Goal: Transaction & Acquisition: Purchase product/service

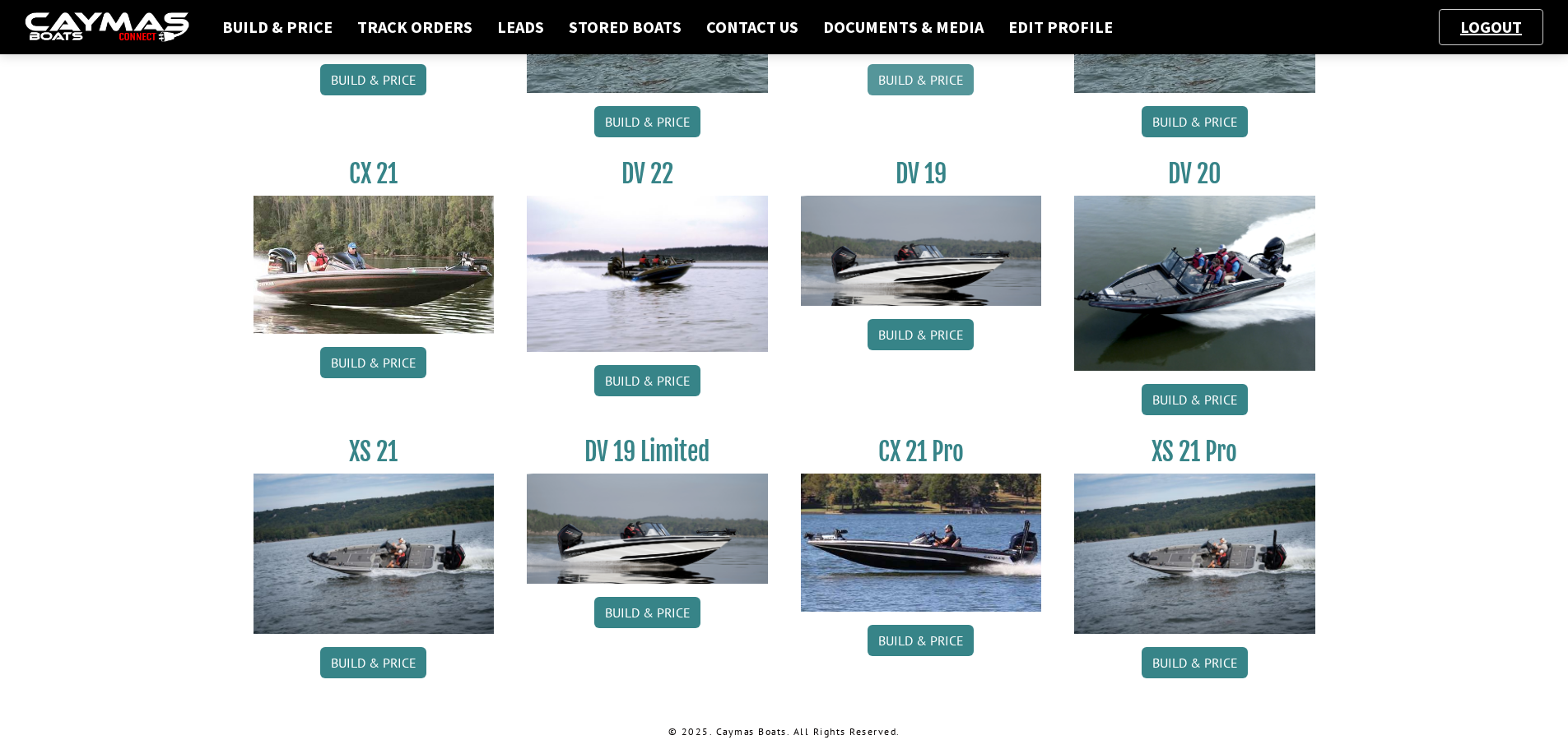
scroll to position [1244, 0]
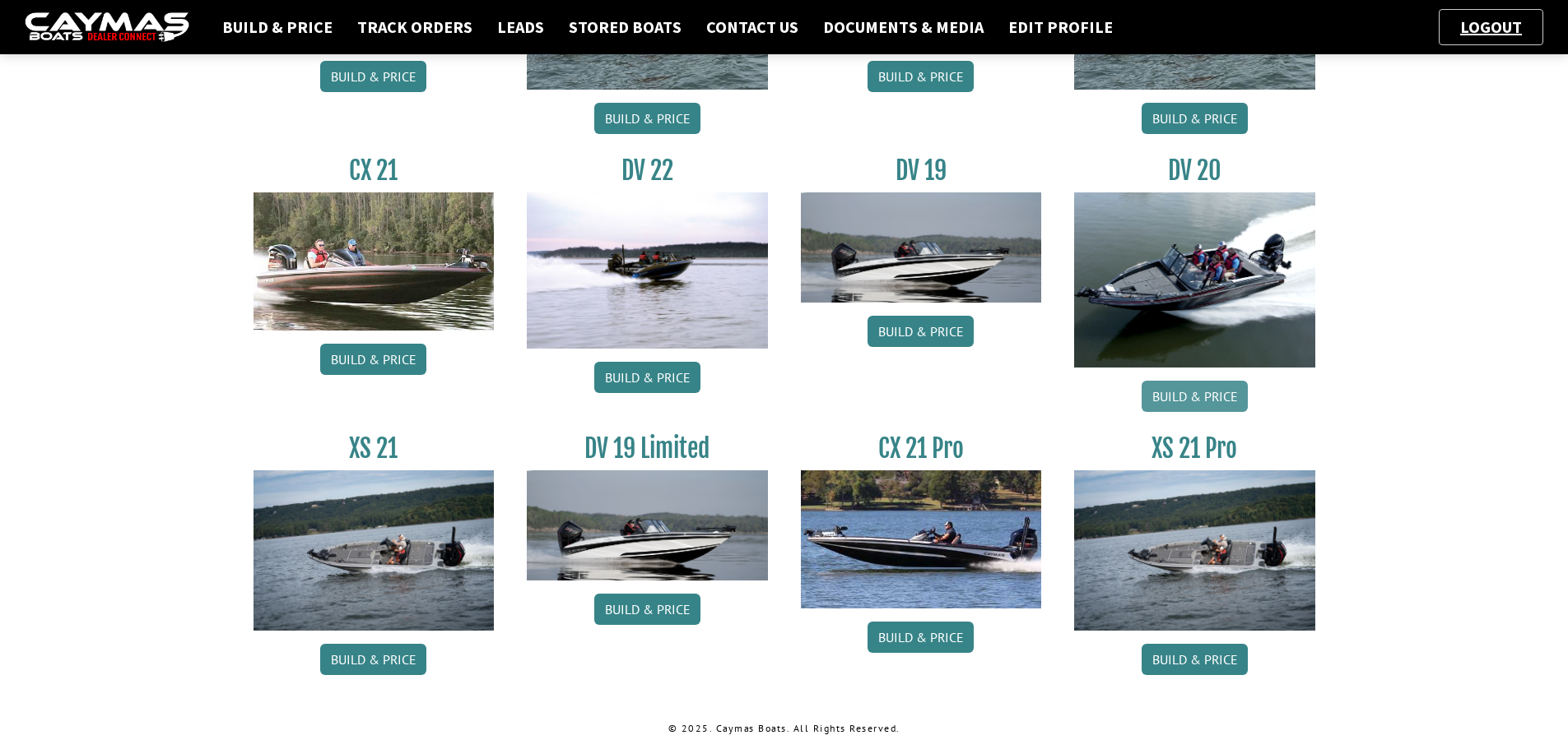
click at [1215, 400] on link "Build & Price" at bounding box center [1195, 396] width 107 height 32
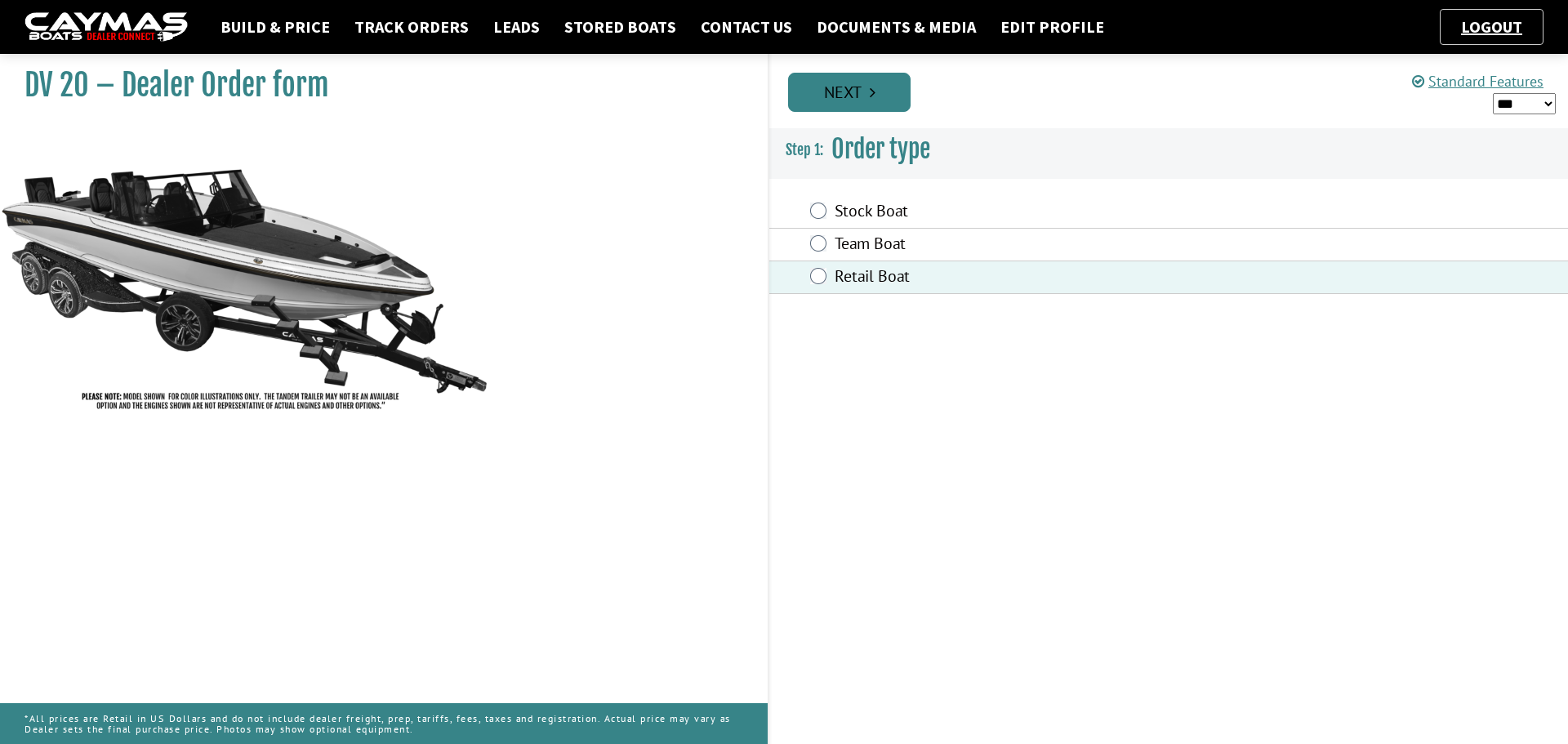
click at [872, 91] on icon "Pagination" at bounding box center [872, 91] width 6 height 16
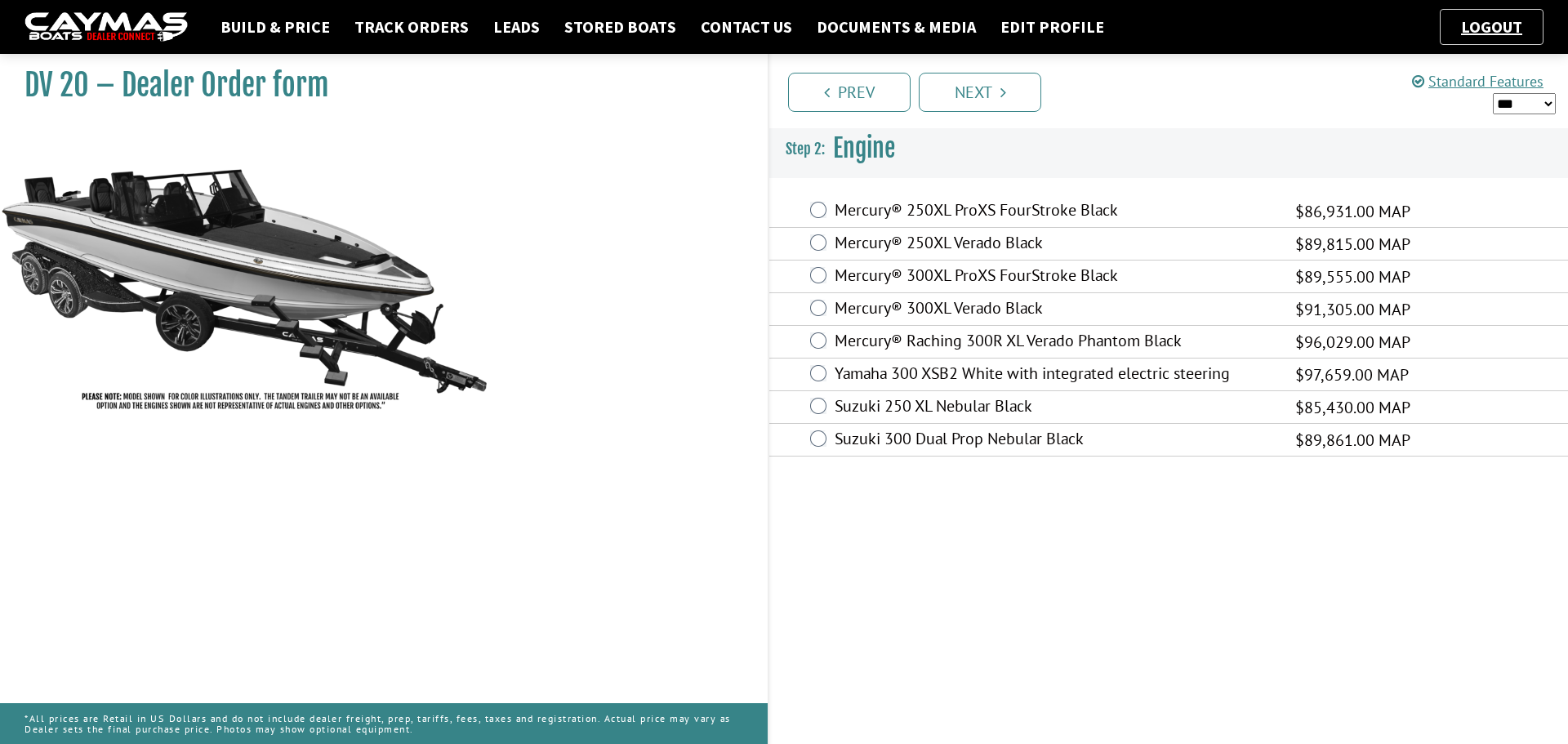
click at [834, 430] on div "Suzuki 300 Dual Prop Nebular Black $89,861.00 MAP $79,078.00 $89,861.00" at bounding box center [1169, 440] width 799 height 33
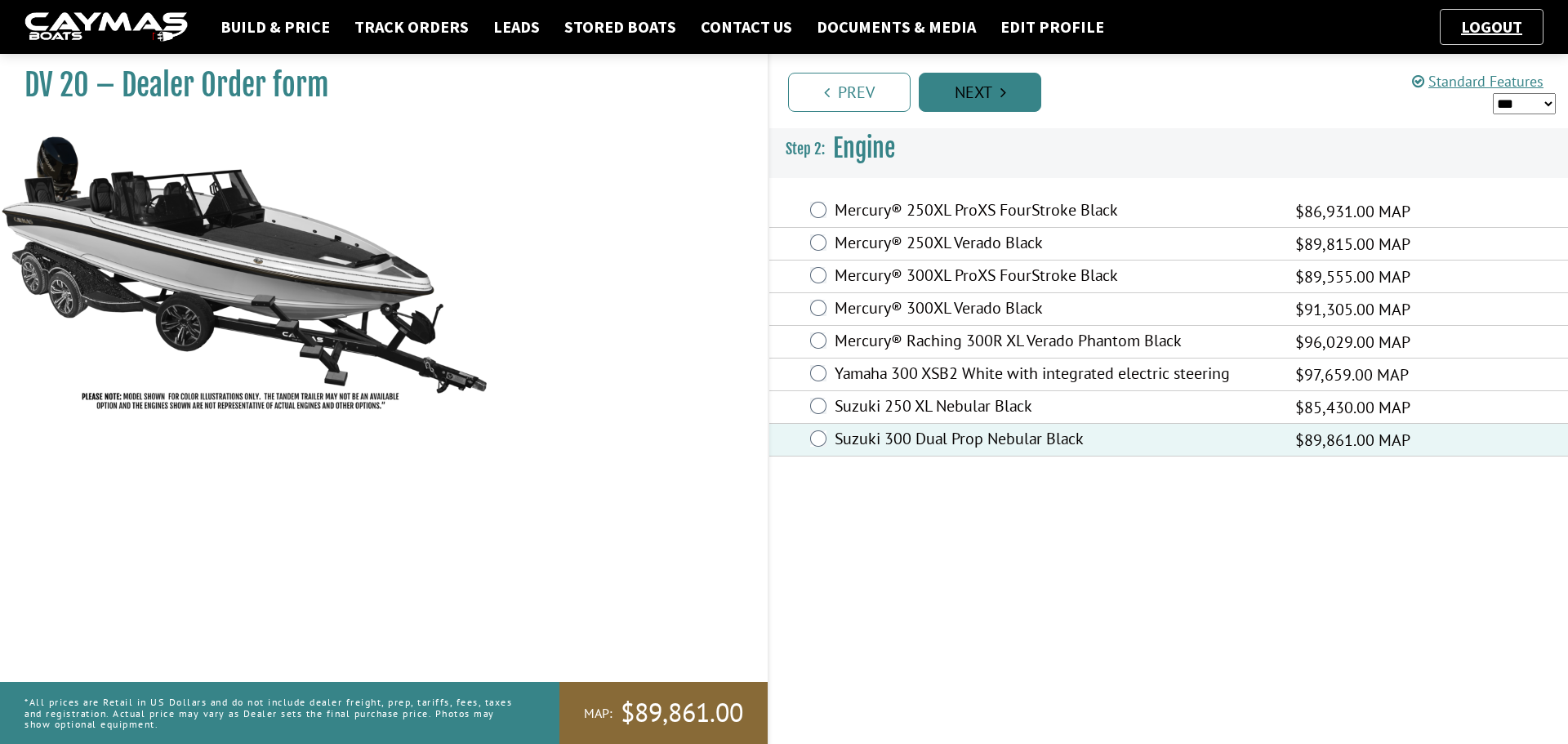
click at [1023, 80] on link "Next" at bounding box center [980, 92] width 123 height 39
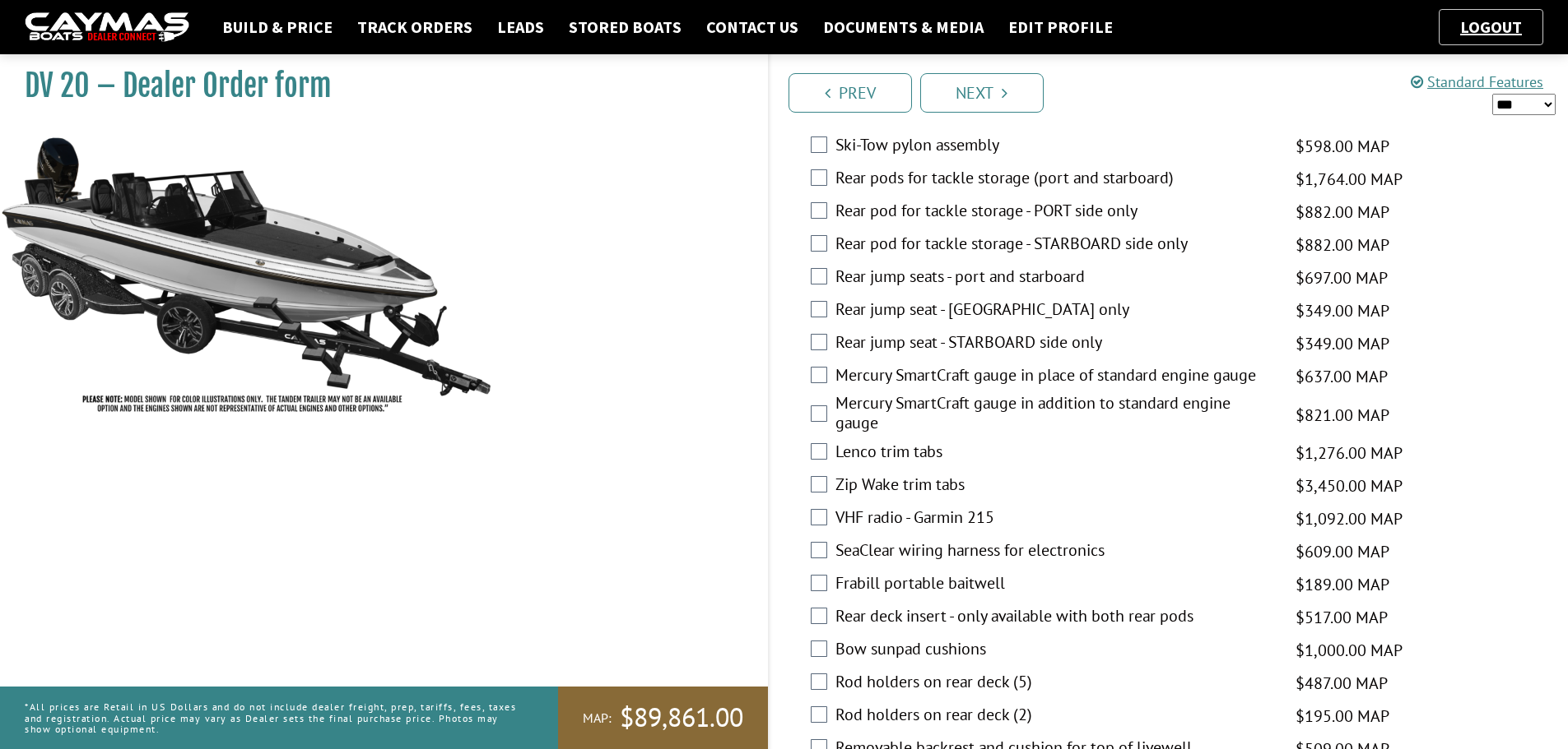
scroll to position [2879, 0]
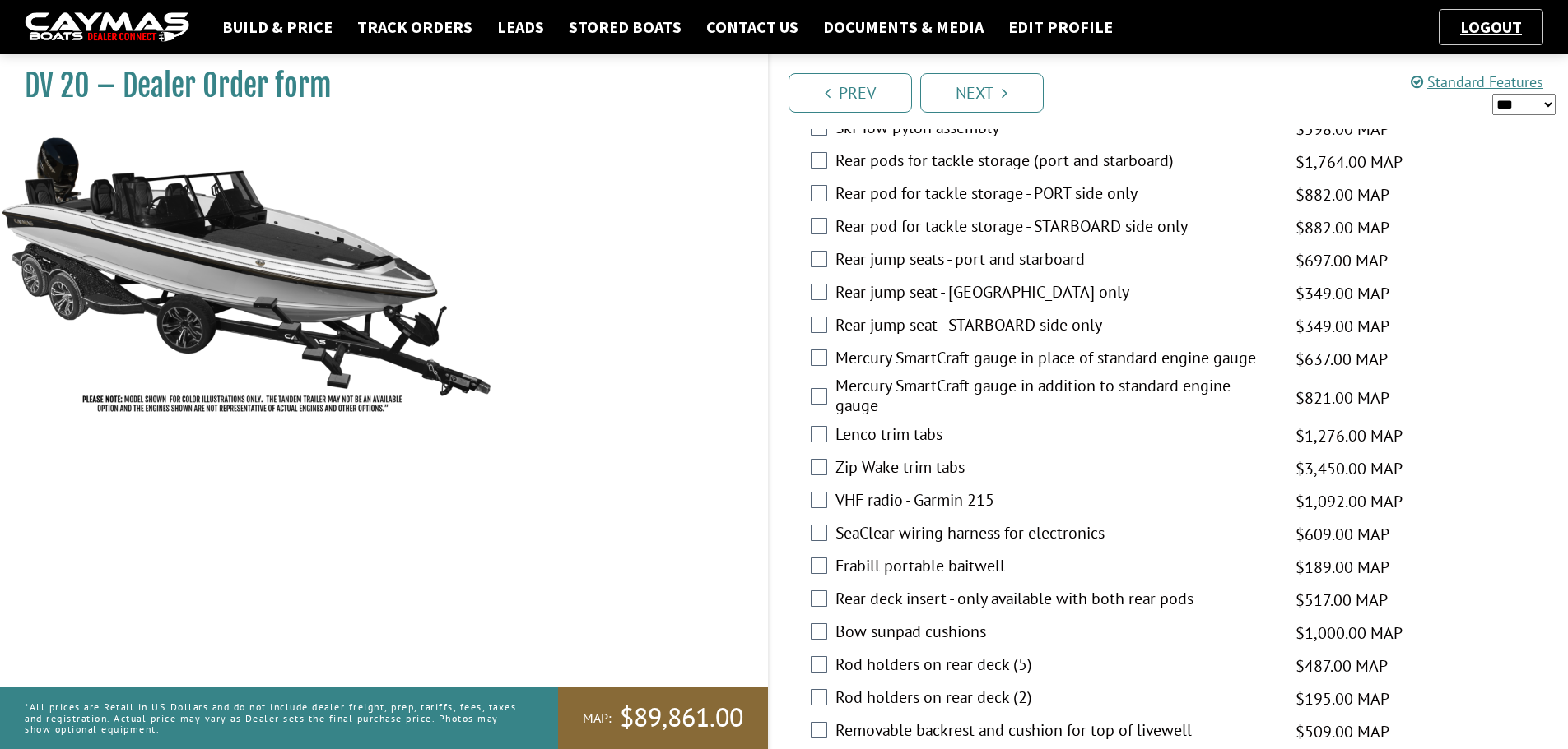
click at [819, 423] on div "Lenco trim tabs $1,276.00 MAP $1,506.00 MSRP $1,085.00 $1,276.00" at bounding box center [1169, 435] width 799 height 33
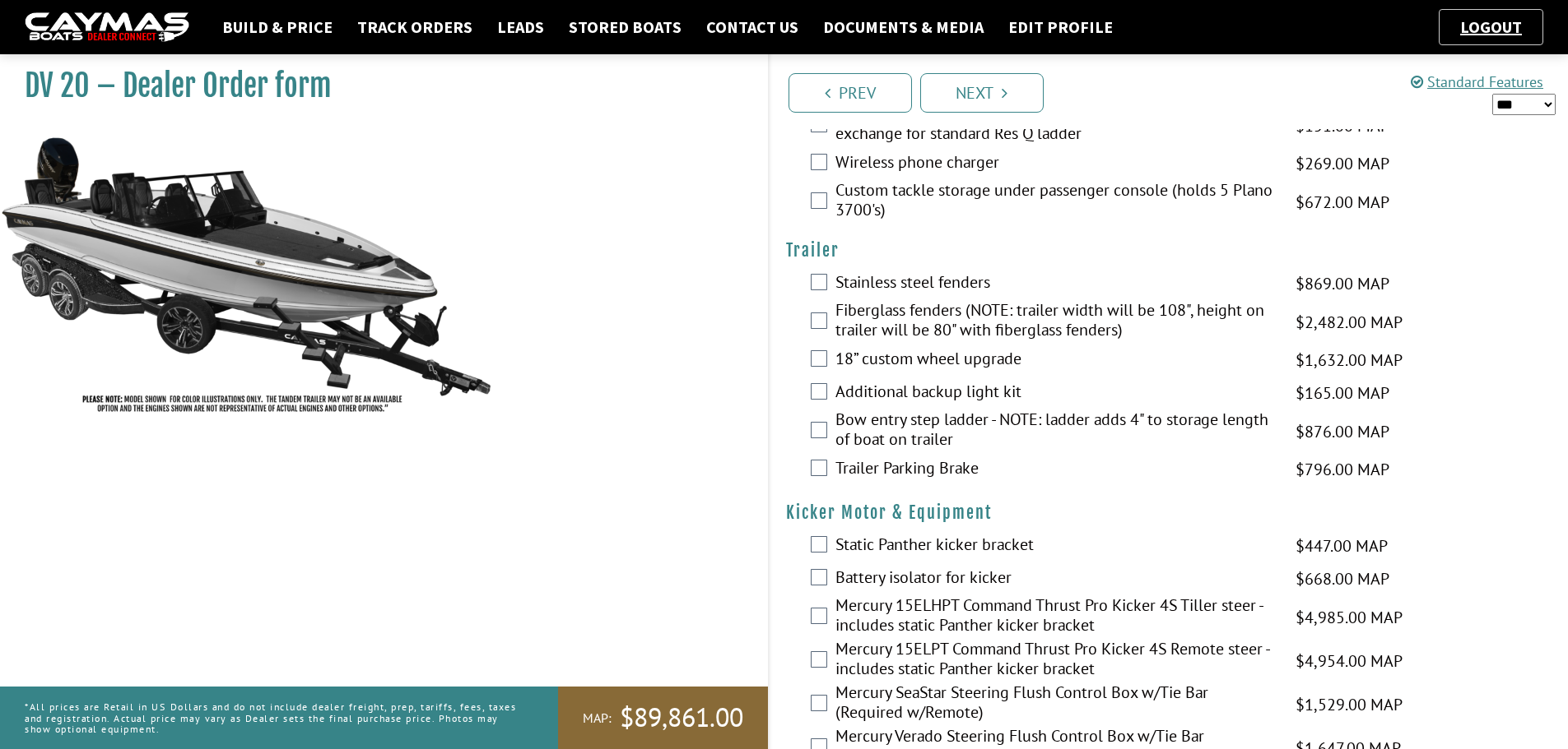
scroll to position [3702, 0]
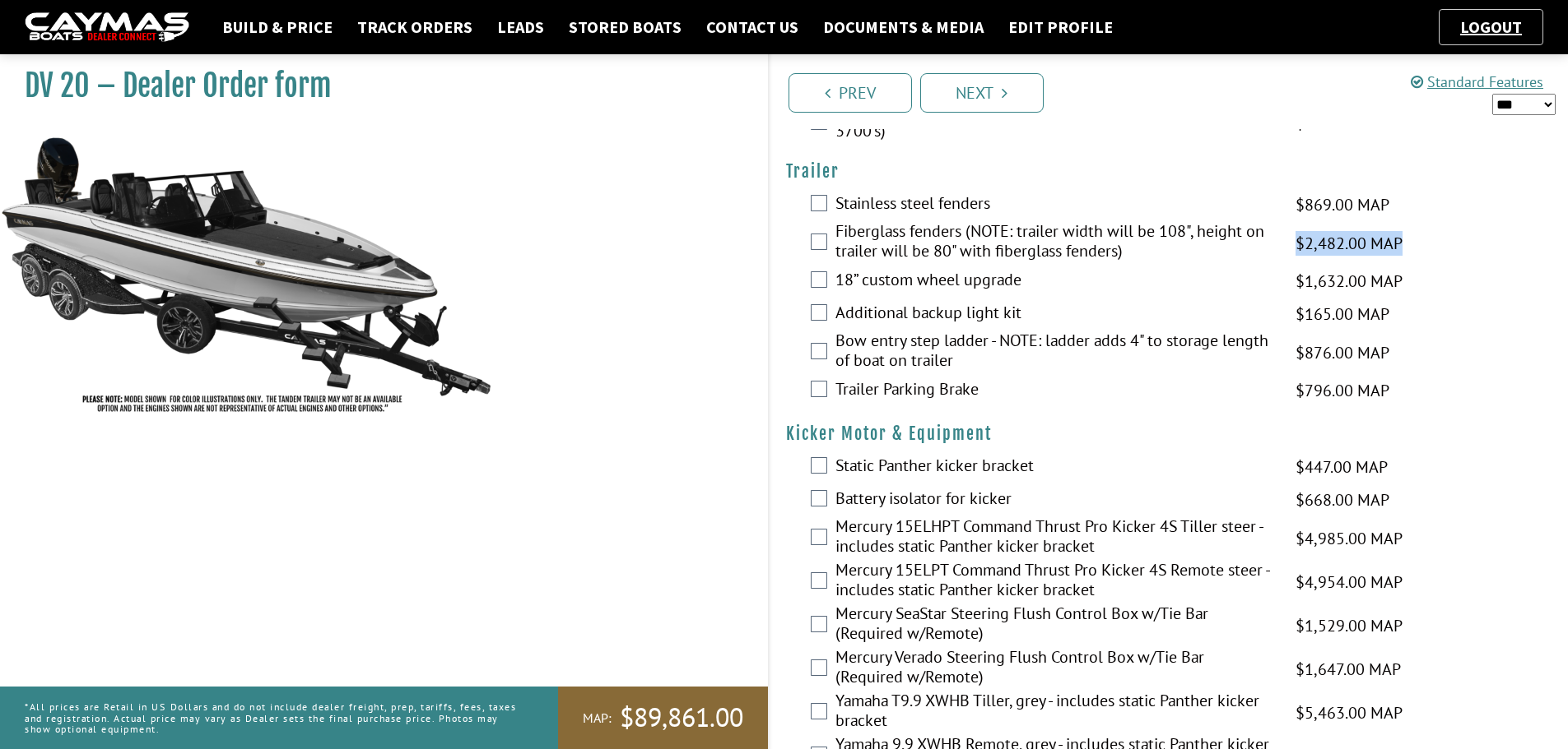
drag, startPoint x: 1293, startPoint y: 240, endPoint x: 1447, endPoint y: 254, distance: 154.6
click at [1443, 254] on div "Fiberglass fenders (NOTE: trailer width will be 108", height on trailer will be…" at bounding box center [1169, 243] width 799 height 43
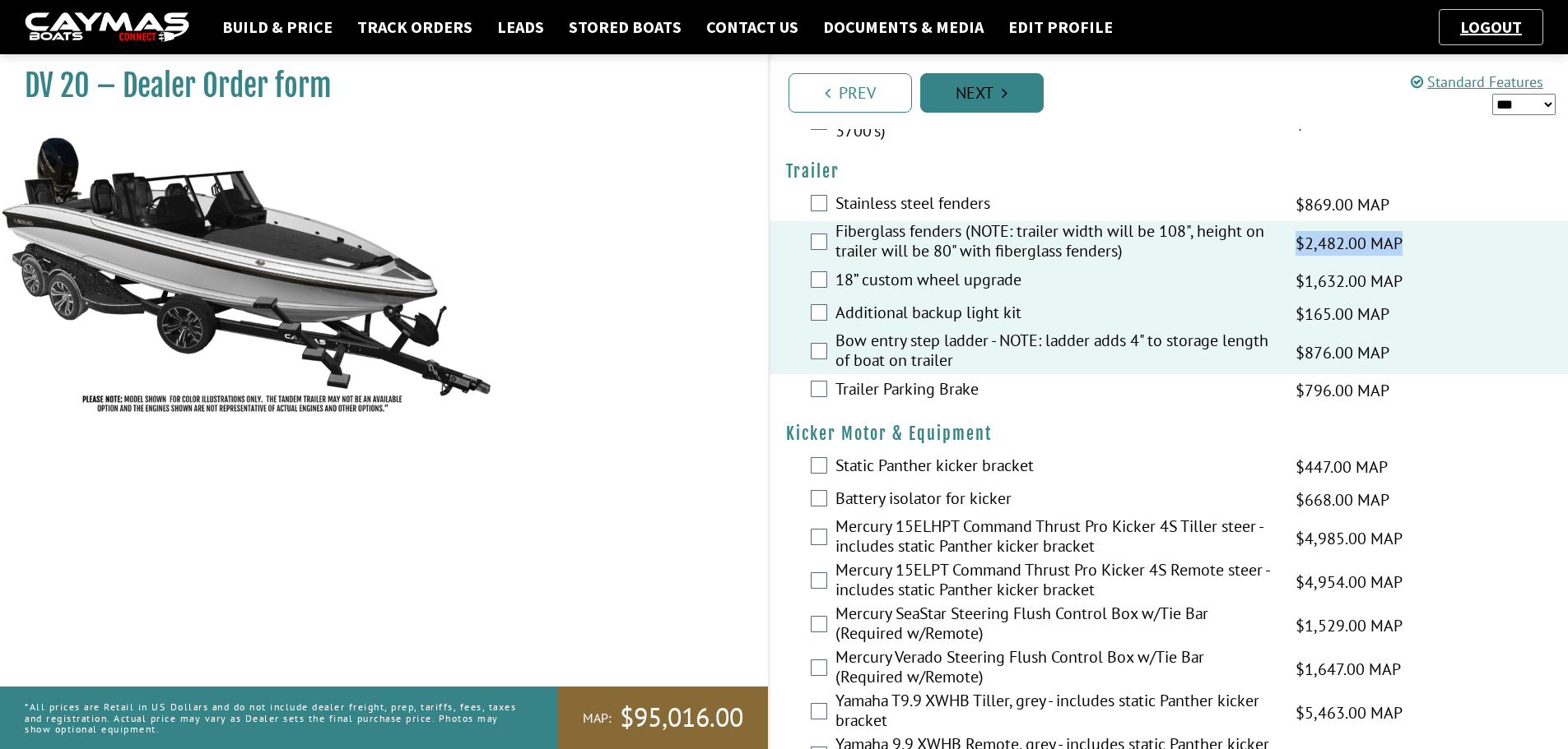
click at [997, 91] on link "Next" at bounding box center [981, 93] width 124 height 39
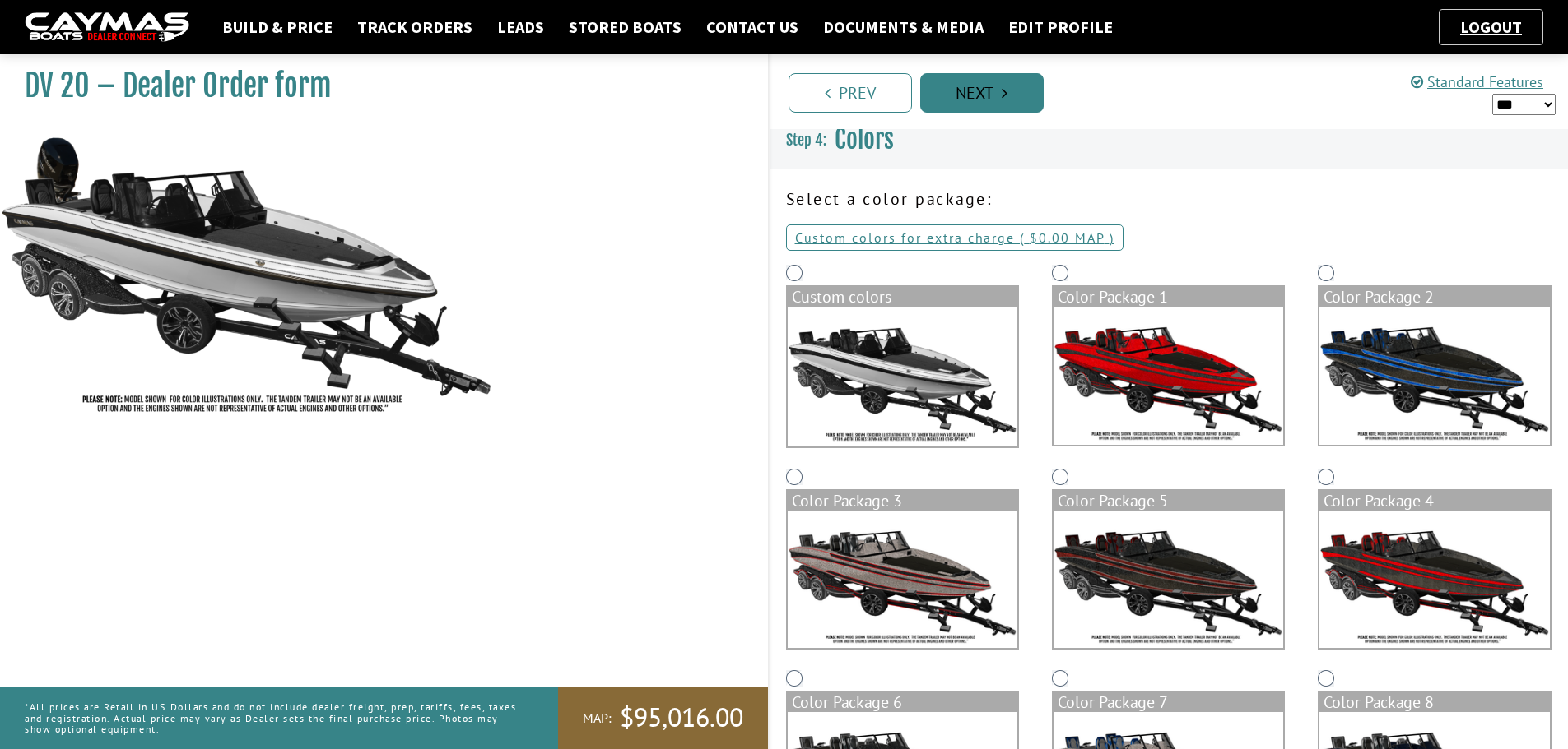
scroll to position [0, 0]
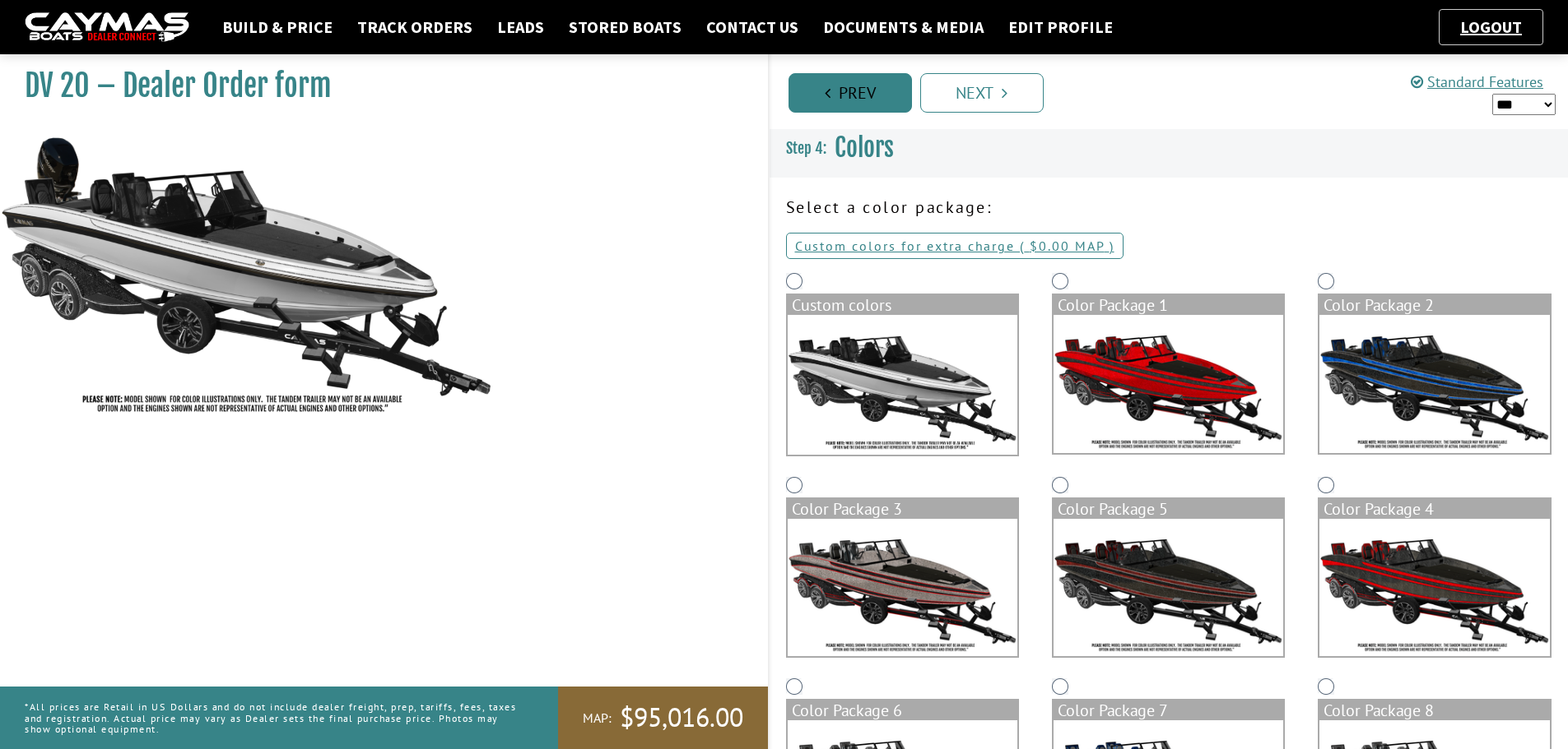
click at [825, 89] on icon "Pagination" at bounding box center [827, 92] width 6 height 16
